Goal: Find specific page/section: Find specific page/section

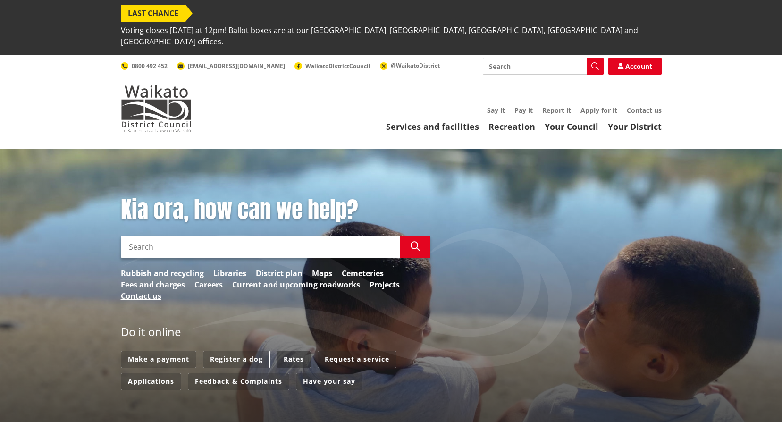
click at [297, 351] on link "Rates" at bounding box center [294, 359] width 34 height 17
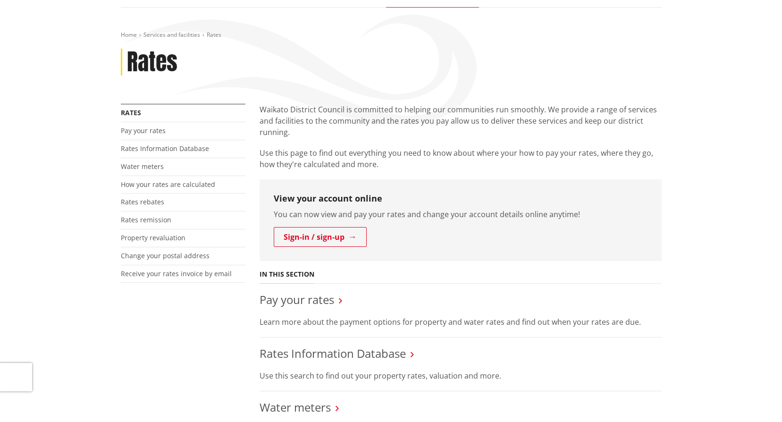
scroll to position [189, 0]
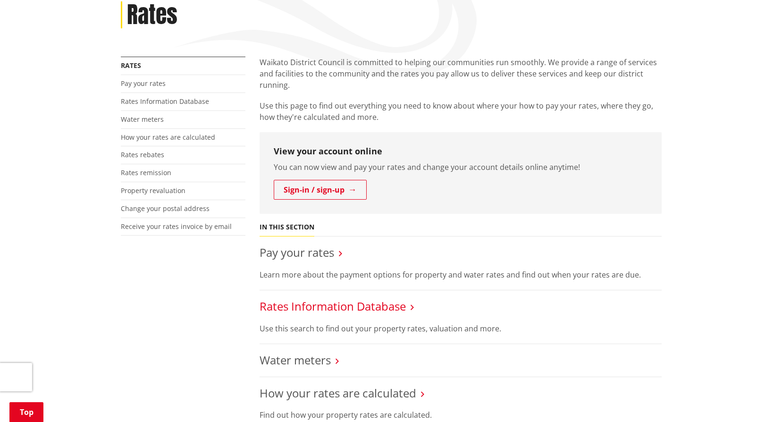
click at [286, 298] on link "Rates Information Database" at bounding box center [333, 306] width 146 height 16
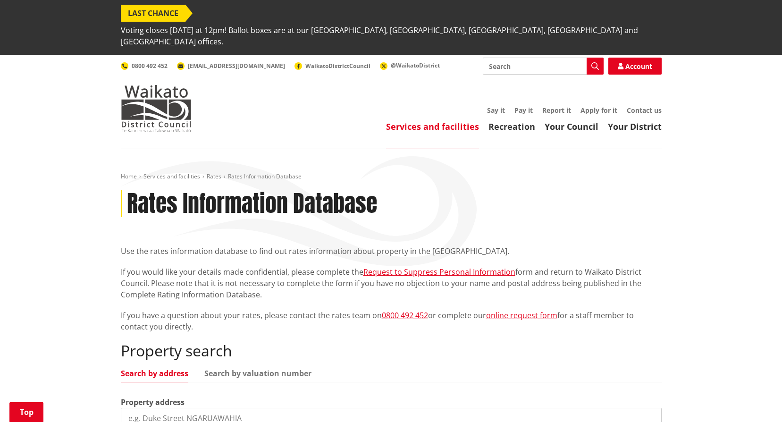
scroll to position [189, 0]
